Goal: Task Accomplishment & Management: Use online tool/utility

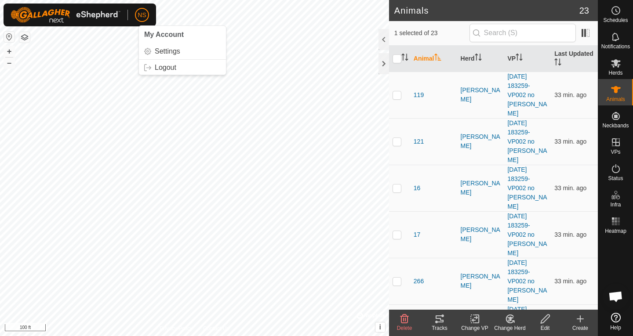
scroll to position [534, 0]
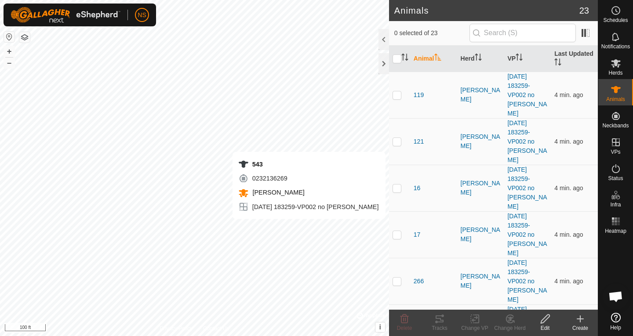
checkbox input "true"
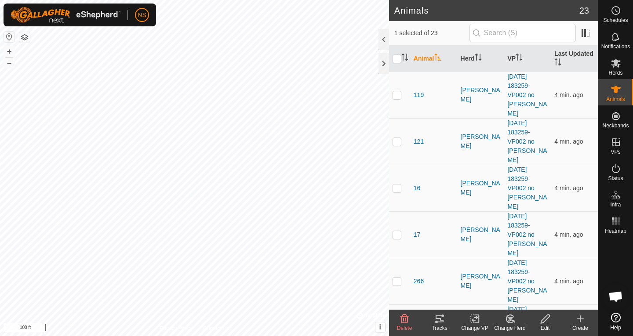
click at [440, 324] on div "Tracks" at bounding box center [439, 328] width 35 height 8
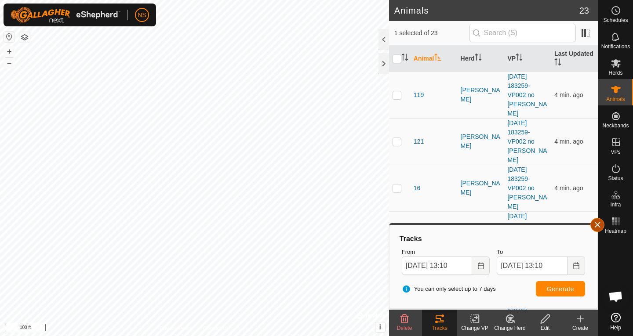
click at [596, 226] on button "button" at bounding box center [597, 225] width 14 height 14
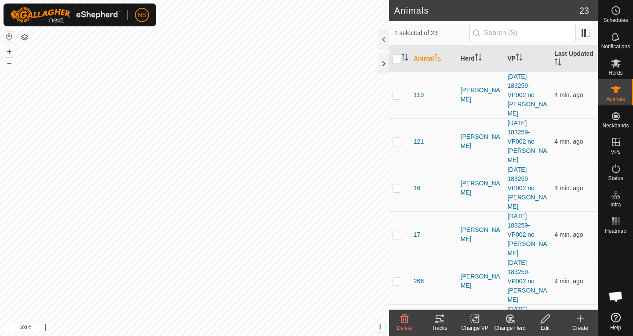
click at [440, 320] on icon at bounding box center [439, 319] width 11 height 11
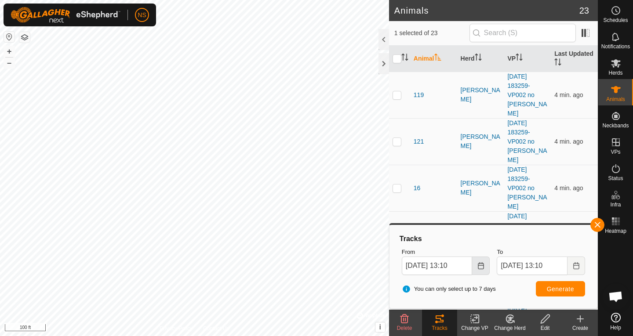
click at [480, 264] on icon "Choose Date" at bounding box center [480, 265] width 7 height 7
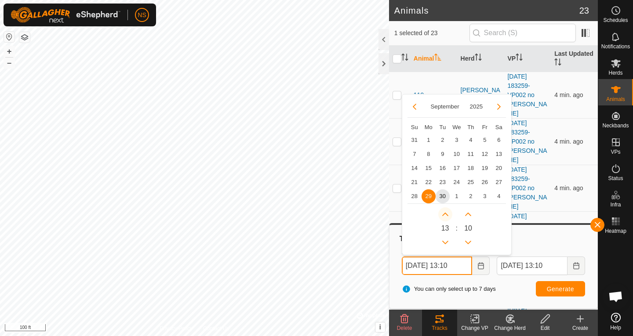
click at [446, 216] on button "Next Hour" at bounding box center [445, 215] width 14 height 14
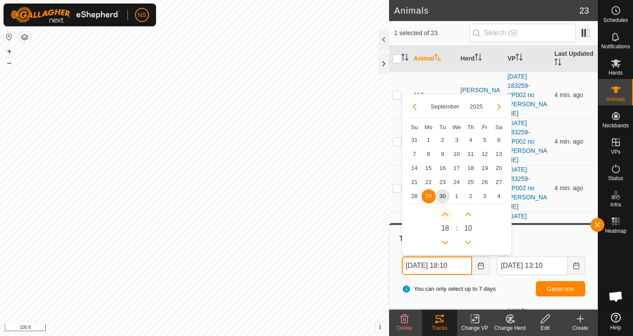
click at [446, 216] on button "Next Hour" at bounding box center [445, 215] width 14 height 14
click at [554, 290] on span "Generate" at bounding box center [560, 289] width 27 height 7
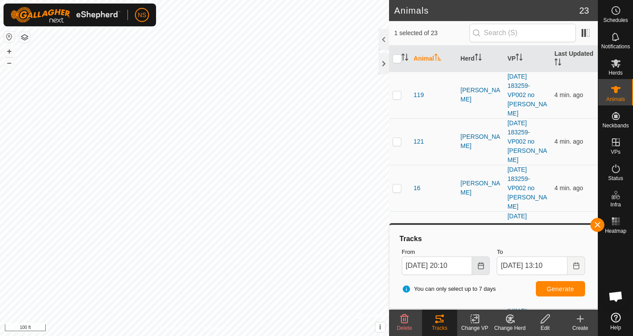
click at [485, 270] on button "Choose Date" at bounding box center [481, 266] width 18 height 18
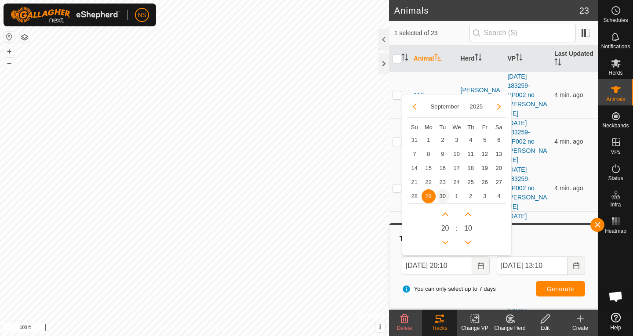
click at [444, 197] on span "30" at bounding box center [443, 196] width 14 height 14
type input "Sep 30, 2025 20:10"
type input "Oct 01, 2025 20:10"
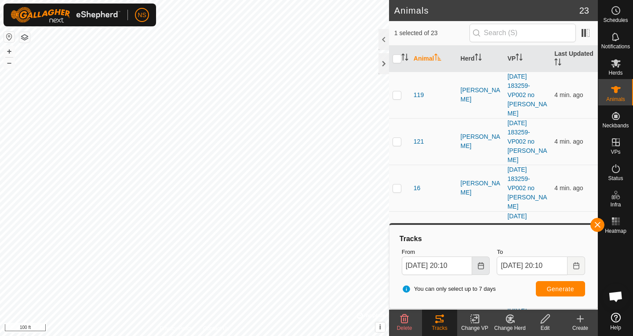
click at [481, 267] on icon "Choose Date" at bounding box center [480, 265] width 7 height 7
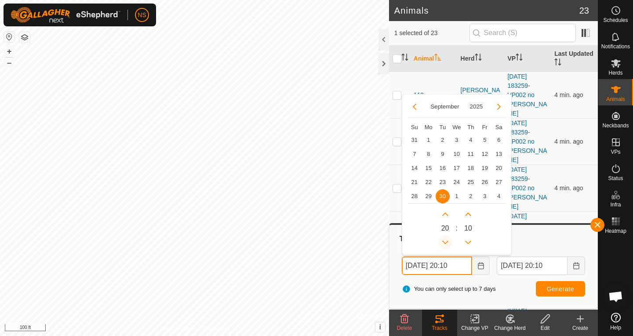
click at [443, 239] on icon "Previous Hour" at bounding box center [445, 242] width 7 height 7
click at [443, 239] on button "Previous Hour" at bounding box center [445, 243] width 14 height 14
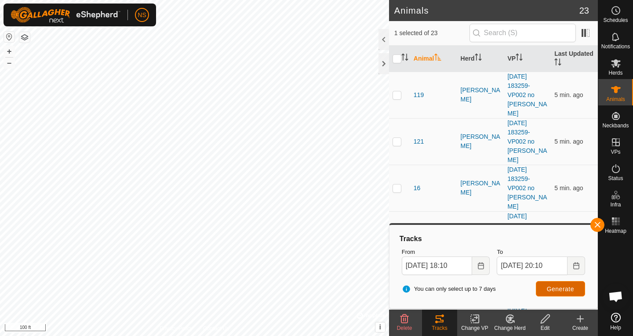
click at [549, 286] on span "Generate" at bounding box center [560, 289] width 27 height 7
click at [484, 266] on icon "Choose Date" at bounding box center [481, 265] width 6 height 7
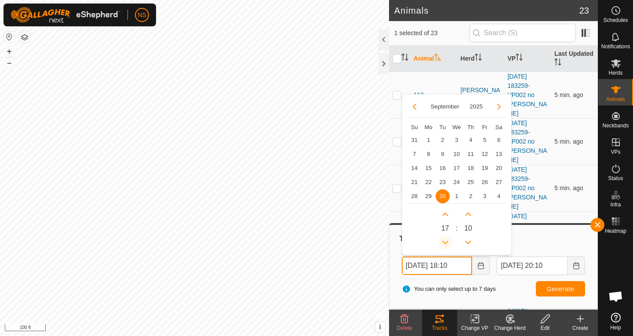
click at [449, 240] on button "Previous Hour" at bounding box center [445, 243] width 14 height 14
click at [449, 241] on span "Previous Hour" at bounding box center [449, 241] width 0 height 0
click at [449, 240] on button "Previous Hour" at bounding box center [445, 243] width 14 height 14
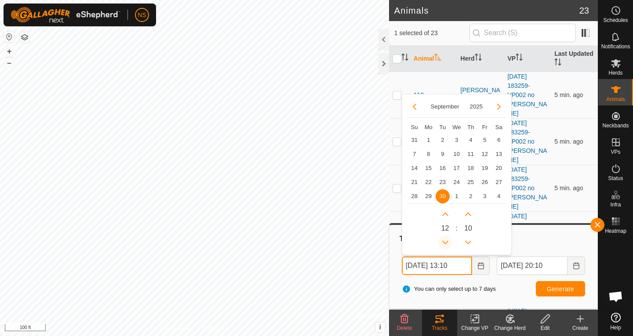
click at [449, 240] on button "Previous Hour" at bounding box center [445, 243] width 14 height 14
click at [441, 243] on button "Previous Hour" at bounding box center [445, 243] width 14 height 14
click at [442, 244] on span "Previous Hour" at bounding box center [442, 244] width 0 height 0
click at [441, 243] on button "Previous Hour" at bounding box center [445, 243] width 14 height 14
click at [442, 243] on icon "Previous Hour" at bounding box center [445, 242] width 7 height 7
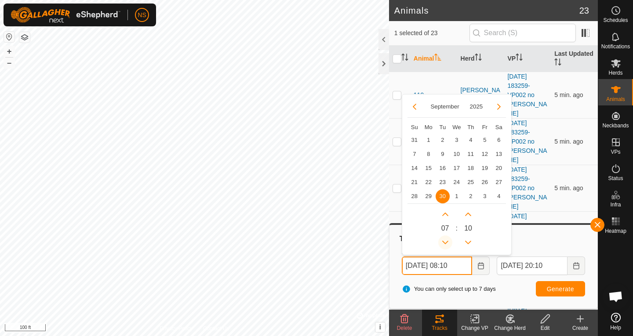
click at [442, 243] on icon "Previous Hour" at bounding box center [445, 242] width 7 height 7
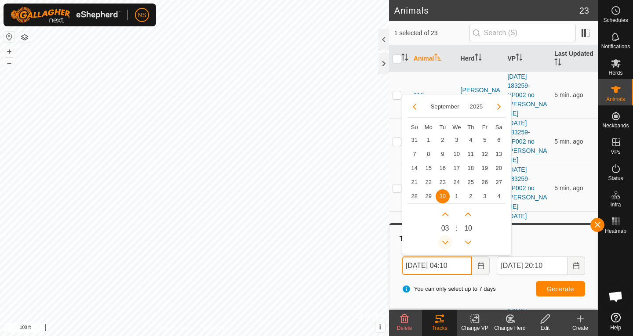
type input "Sep 30, 2025 03:10"
click at [548, 292] on span "Generate" at bounding box center [560, 289] width 27 height 7
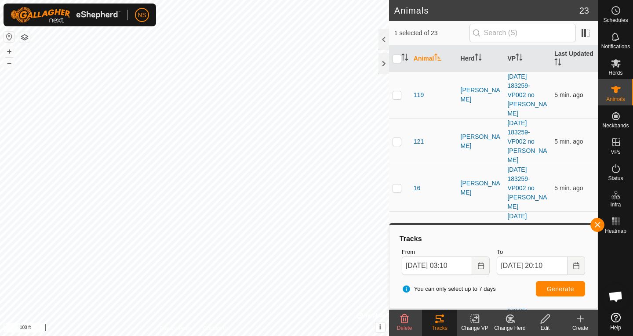
click at [398, 91] on p-checkbox at bounding box center [397, 94] width 9 height 7
checkbox input "true"
click at [596, 222] on button "button" at bounding box center [597, 225] width 14 height 14
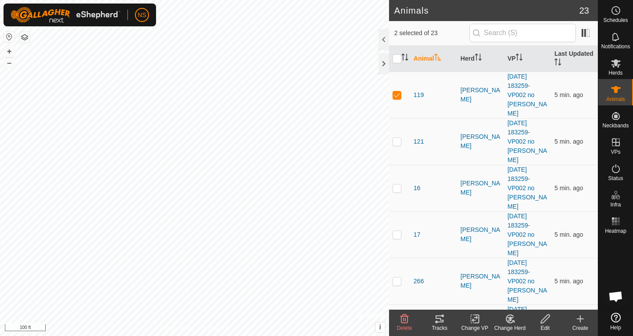
click at [440, 320] on icon at bounding box center [439, 319] width 11 height 11
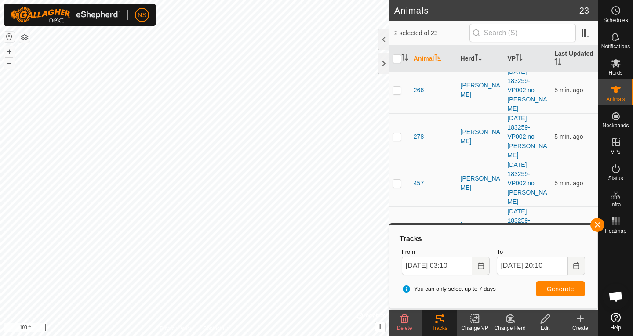
scroll to position [189, 0]
click at [397, 228] on p-checkbox at bounding box center [397, 231] width 9 height 7
checkbox input "false"
click at [558, 291] on span "Generate" at bounding box center [560, 289] width 27 height 7
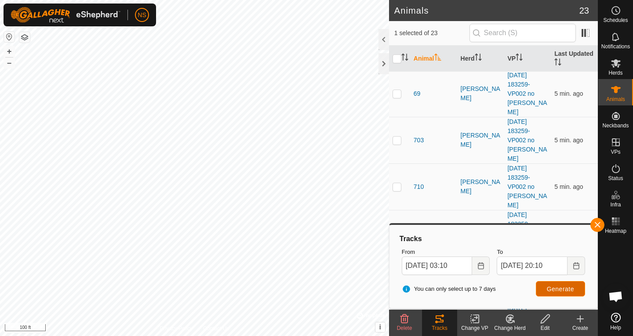
scroll to position [483, 0]
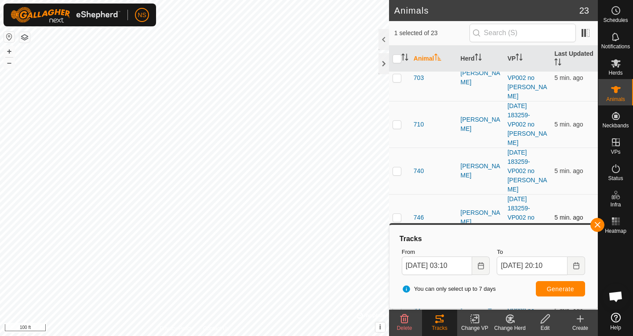
click at [397, 214] on p-checkbox at bounding box center [397, 217] width 9 height 7
checkbox input "true"
click at [550, 286] on span "Generate" at bounding box center [560, 289] width 27 height 7
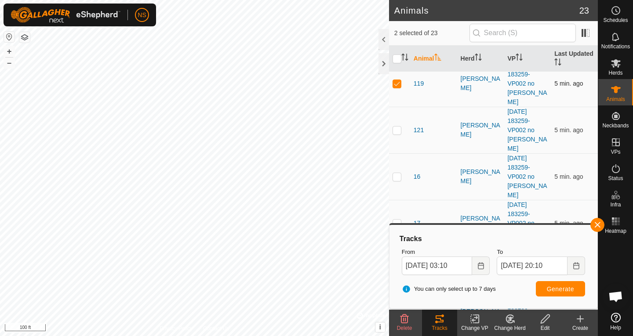
click at [397, 80] on p-checkbox at bounding box center [397, 83] width 9 height 7
checkbox input "false"
click at [554, 291] on span "Generate" at bounding box center [560, 289] width 27 height 7
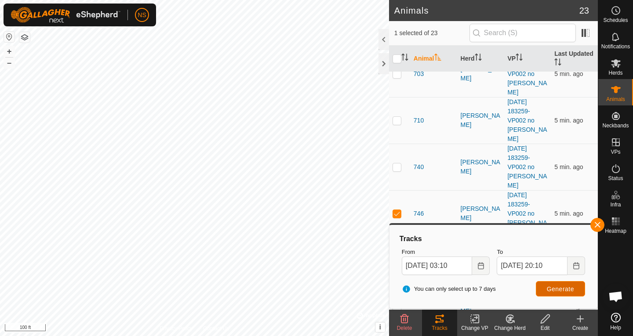
scroll to position [490, 0]
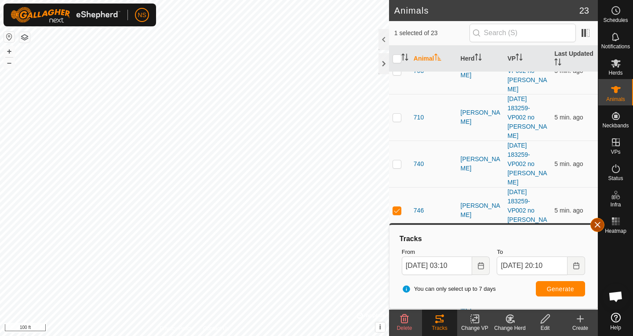
click at [597, 226] on button "button" at bounding box center [597, 225] width 14 height 14
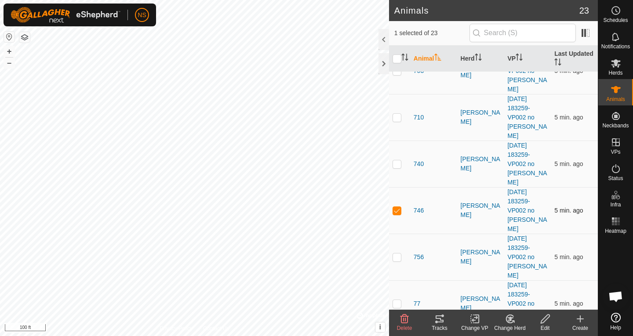
click at [397, 207] on p-checkbox at bounding box center [397, 210] width 9 height 7
checkbox input "false"
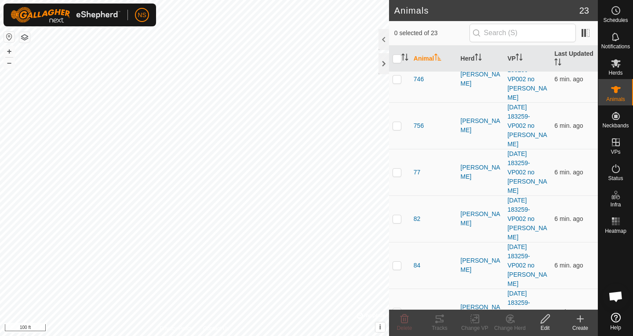
checkbox input "true"
click at [444, 324] on icon at bounding box center [439, 319] width 11 height 11
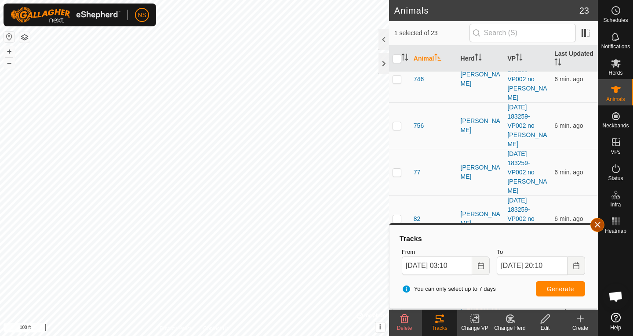
click at [596, 229] on button "button" at bounding box center [597, 225] width 14 height 14
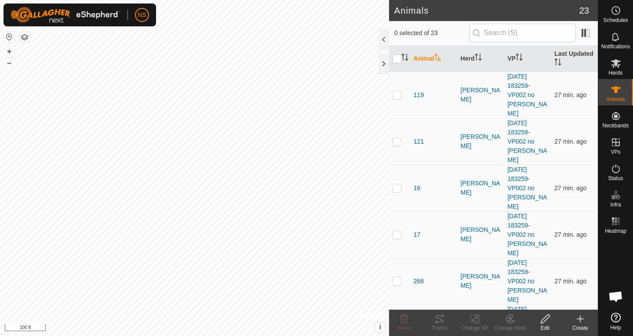
scroll to position [534, 0]
